Goal: Navigation & Orientation: Find specific page/section

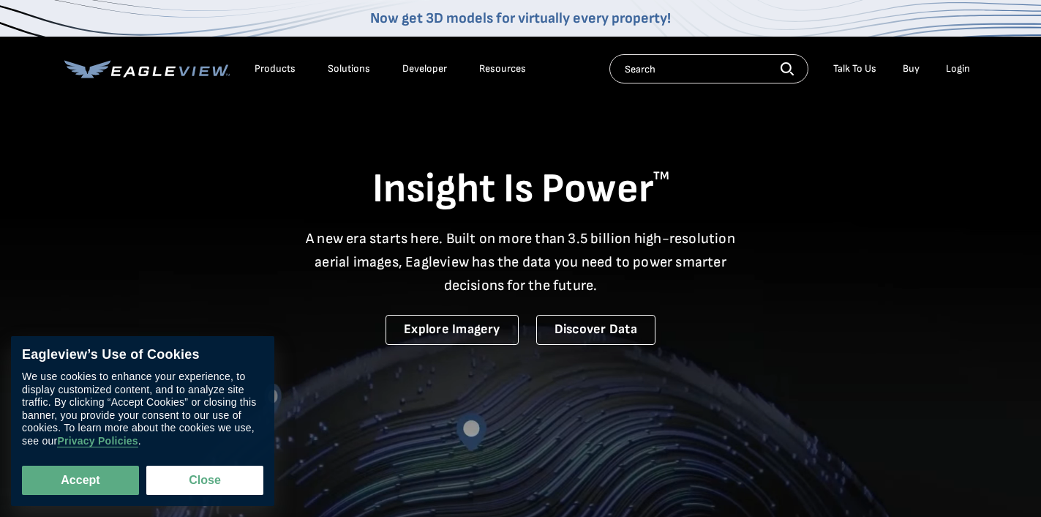
click at [953, 72] on div "Login" at bounding box center [958, 68] width 24 height 13
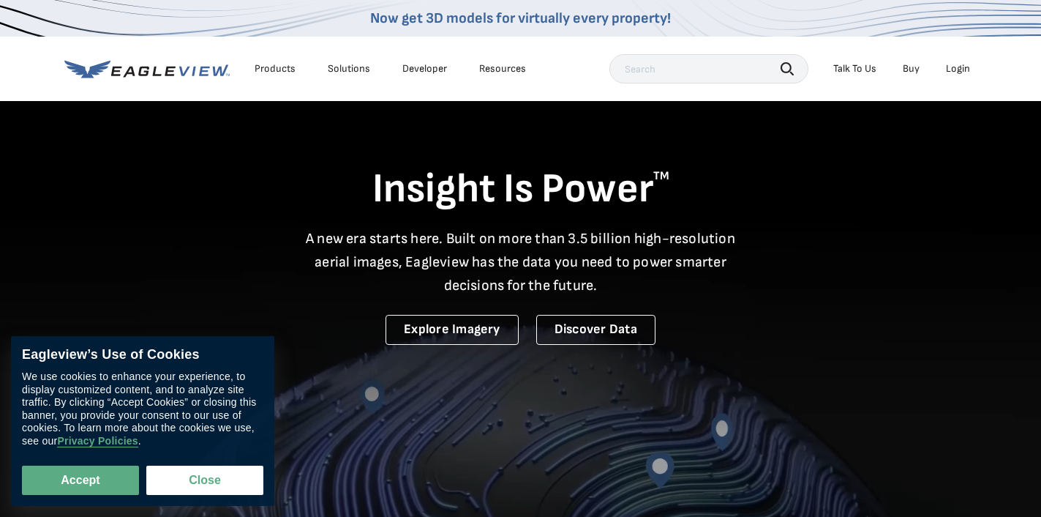
click at [907, 64] on link "Buy" at bounding box center [911, 68] width 17 height 13
